Goal: Check status: Check status

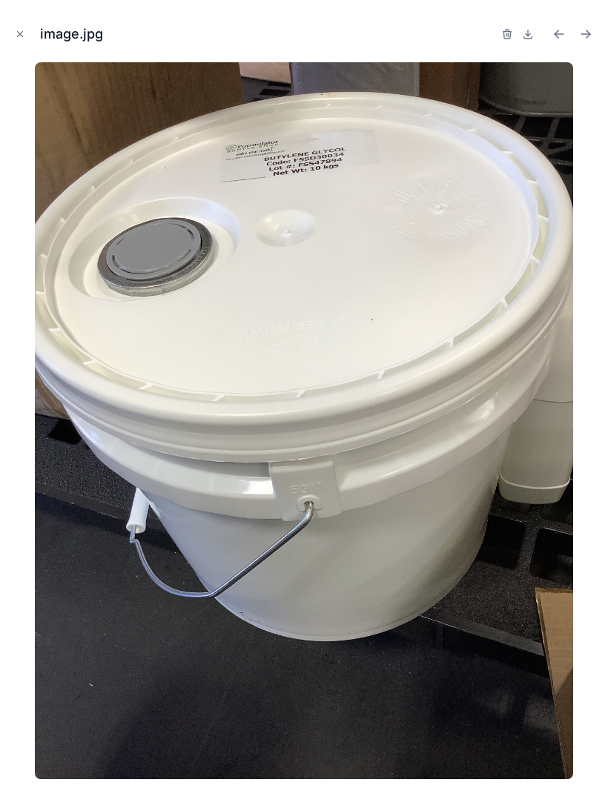
scroll to position [50, 0]
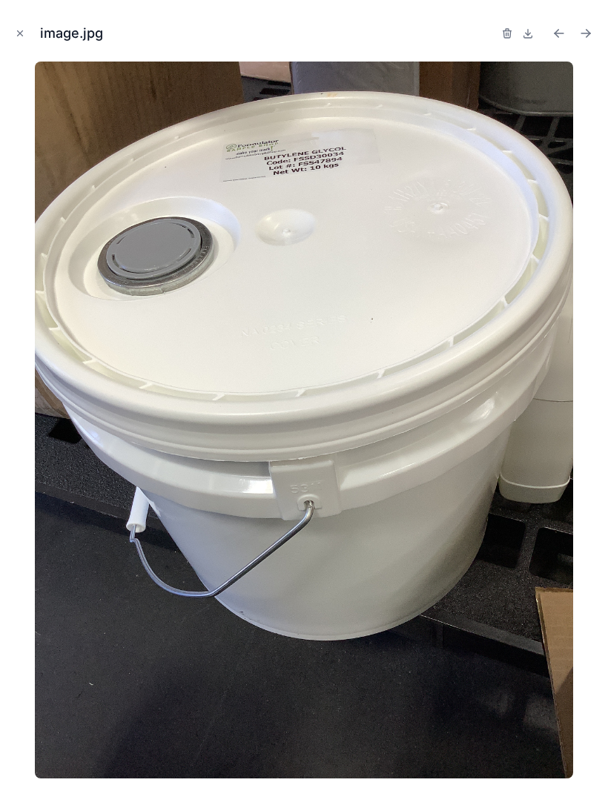
click at [20, 39] on button "Close modal" at bounding box center [20, 34] width 16 height 16
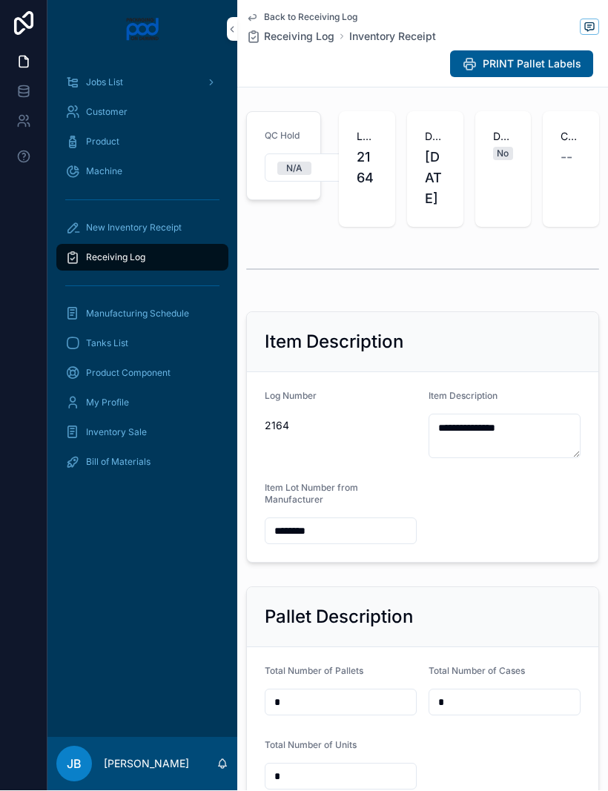
click at [133, 252] on span "Receiving Log" at bounding box center [115, 258] width 59 height 12
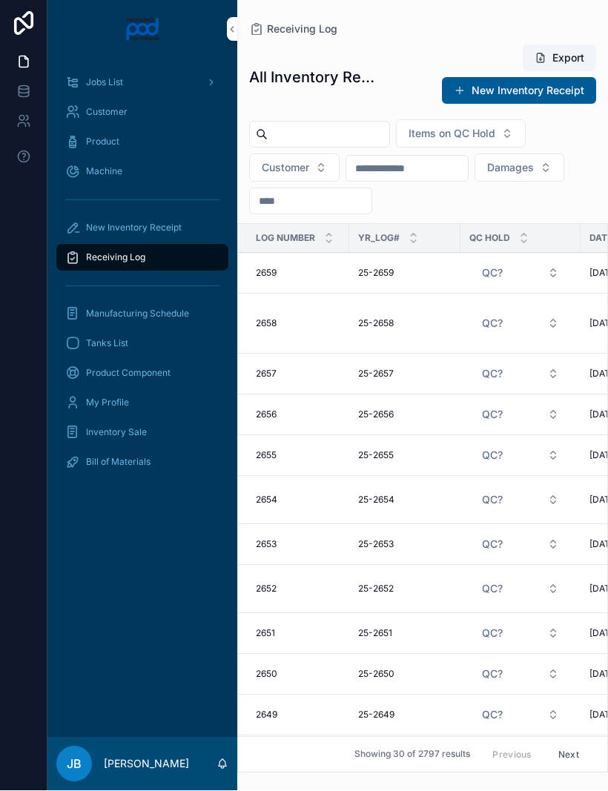
click at [334, 125] on input "scrollable content" at bounding box center [329, 135] width 122 height 21
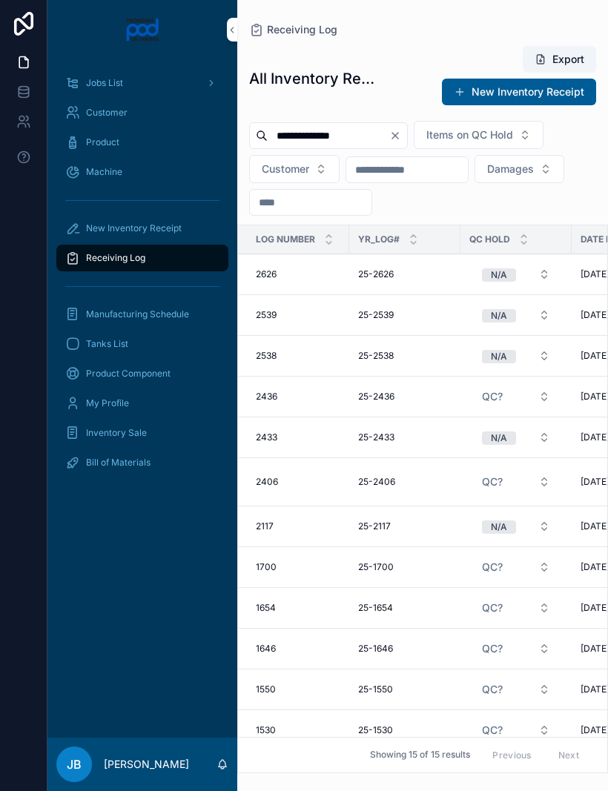
type input "**********"
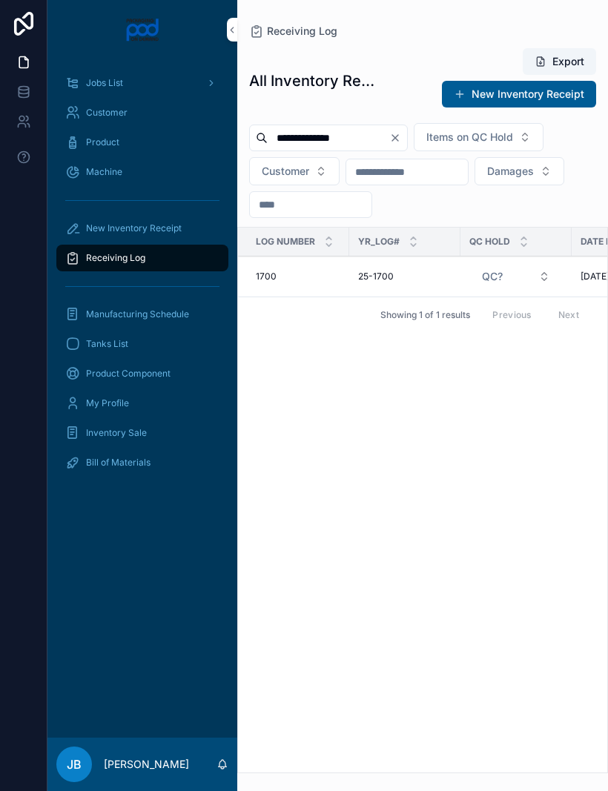
click at [379, 256] on td "25-1700 25-1700" at bounding box center [404, 276] width 111 height 41
click at [391, 271] on span "25-1700" at bounding box center [376, 277] width 36 height 12
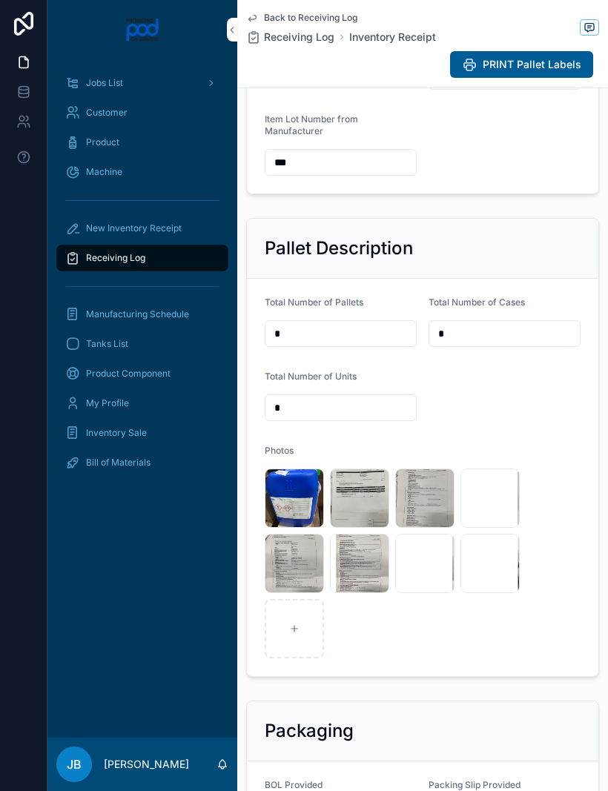
scroll to position [439, 0]
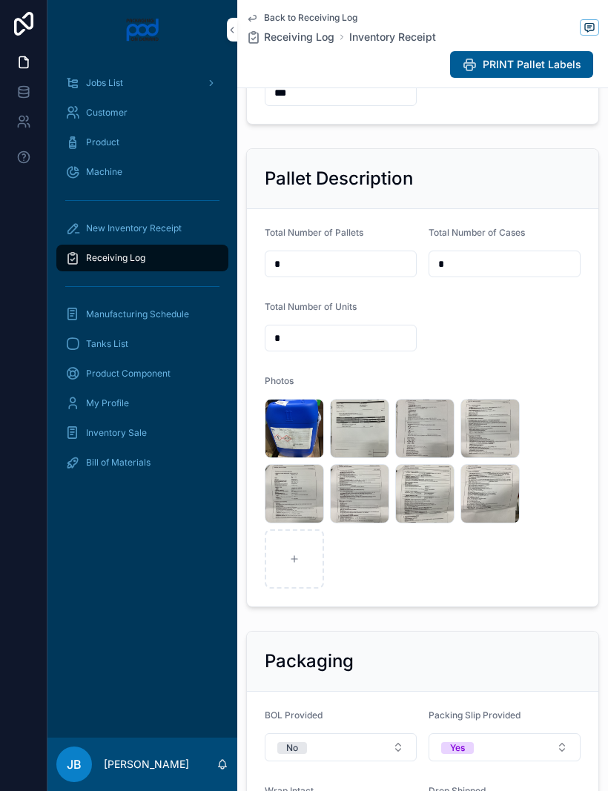
click at [289, 421] on div "image .jpg" at bounding box center [294, 428] width 59 height 59
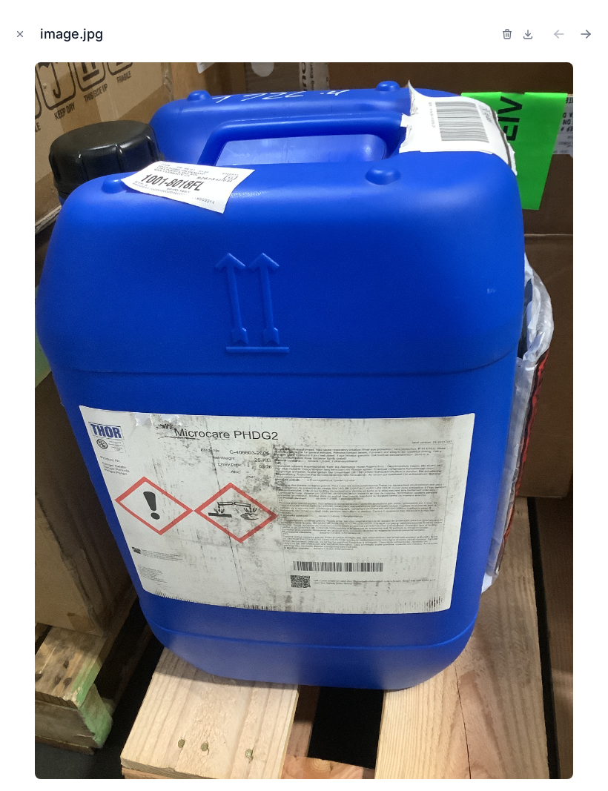
click at [294, 429] on img at bounding box center [303, 420] width 537 height 717
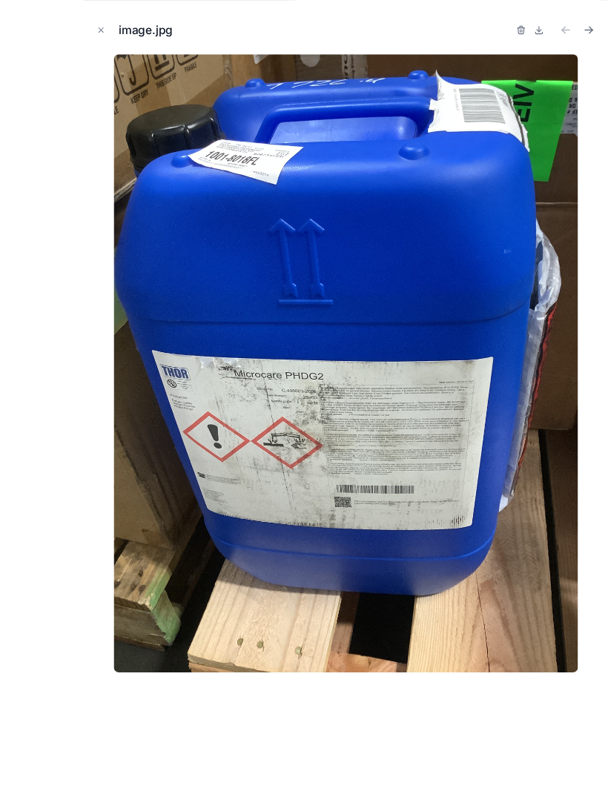
scroll to position [50, 0]
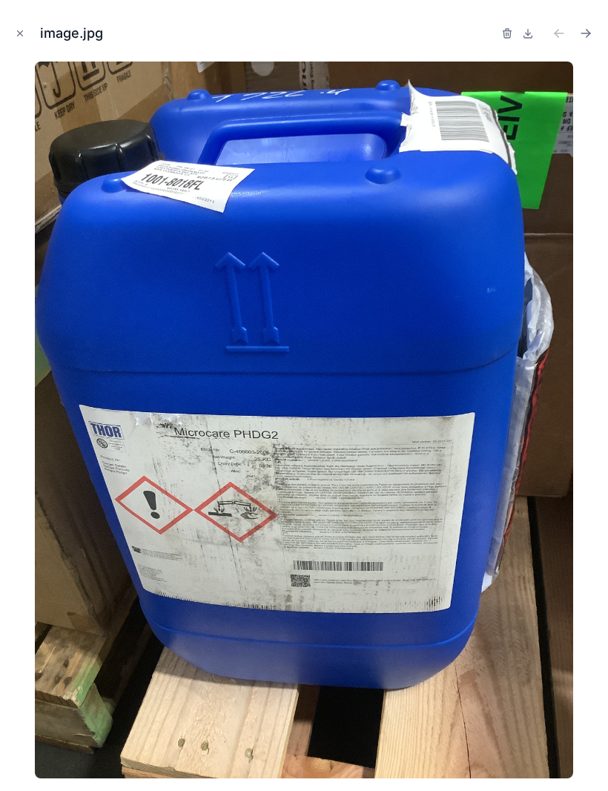
click at [21, 31] on icon "Close modal" at bounding box center [20, 34] width 10 height 10
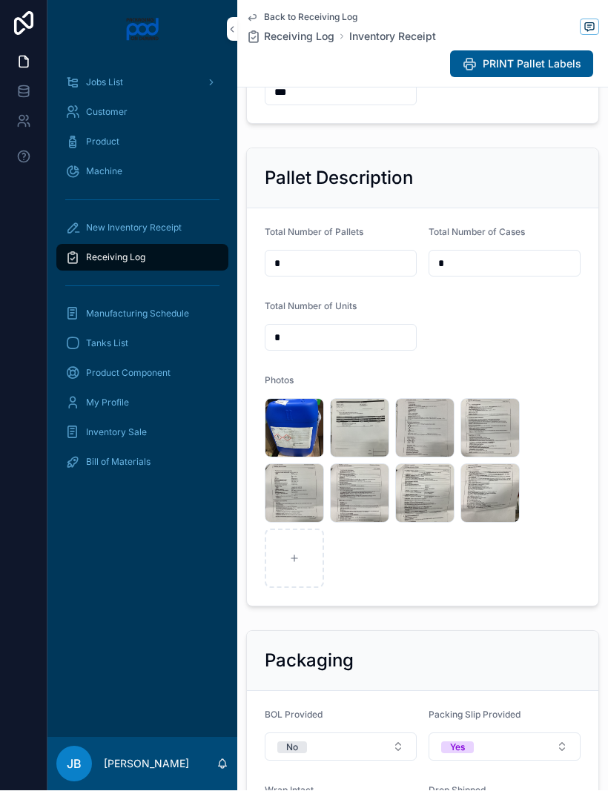
click at [356, 423] on div "image .jpg" at bounding box center [359, 428] width 59 height 59
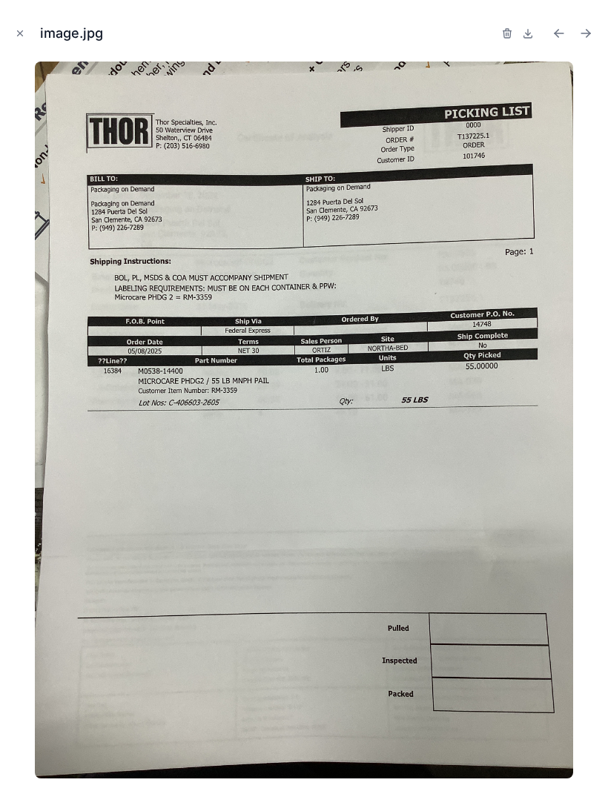
click at [17, 27] on button "Close modal" at bounding box center [20, 34] width 16 height 16
click at [17, 77] on link at bounding box center [23, 92] width 47 height 30
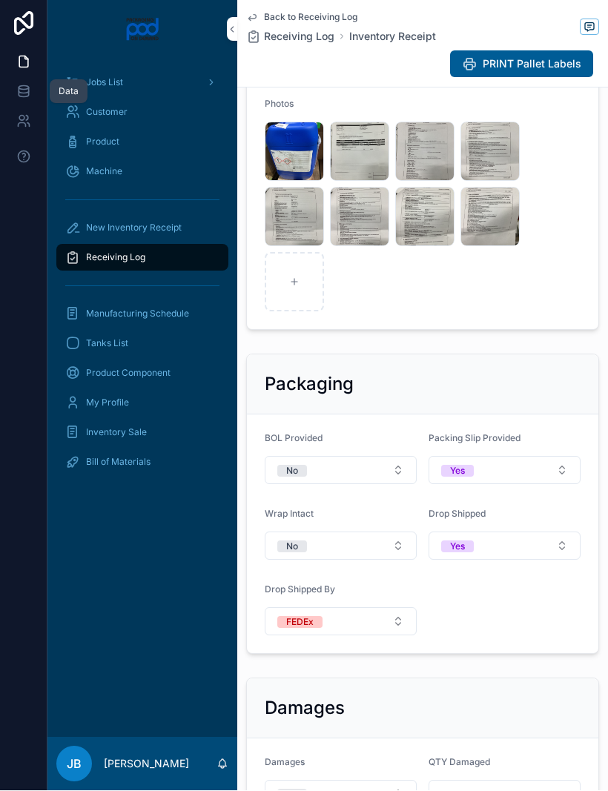
scroll to position [694, 0]
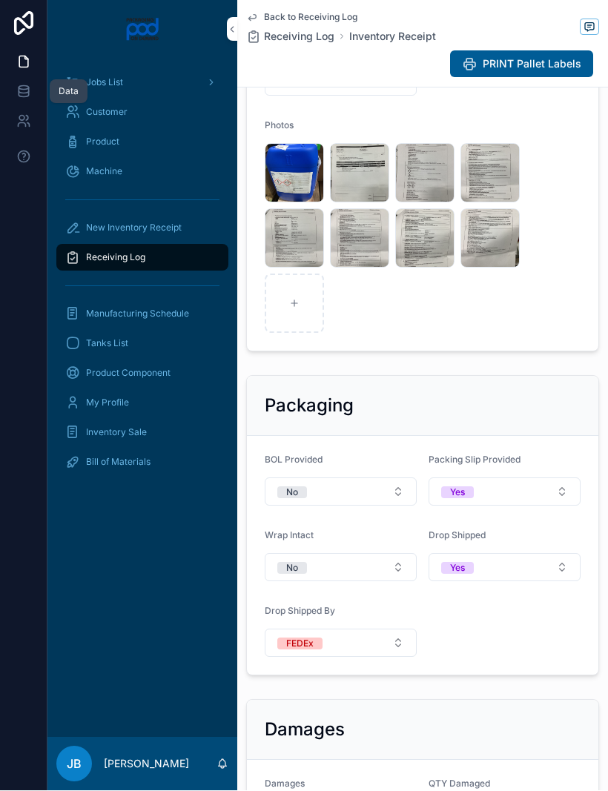
click at [354, 172] on div "image .jpg" at bounding box center [359, 173] width 59 height 59
